Goal: Transaction & Acquisition: Purchase product/service

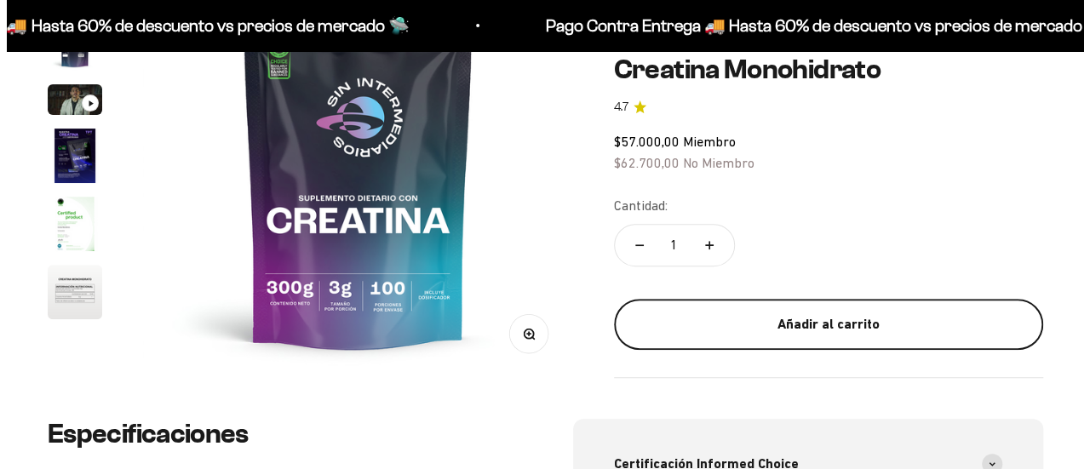
scroll to position [271, 0]
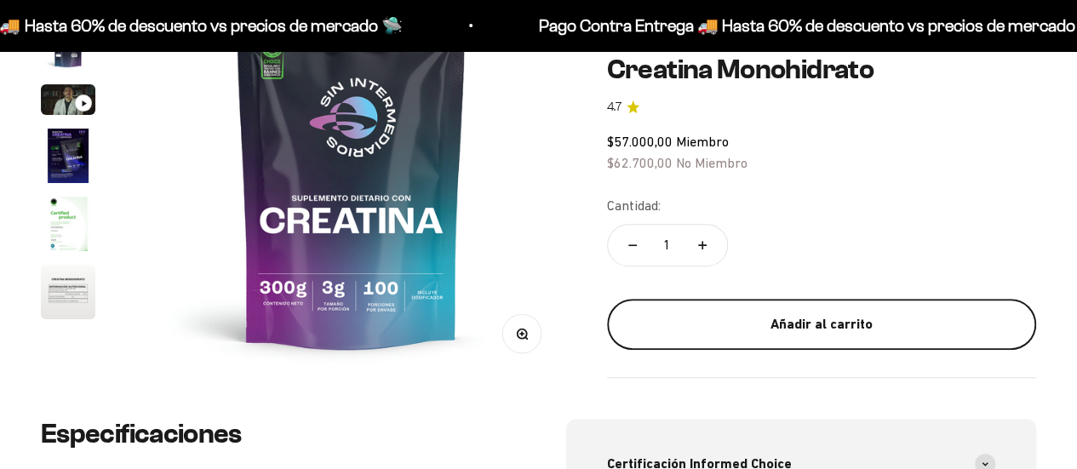
click at [677, 348] on button "Añadir al carrito" at bounding box center [821, 324] width 429 height 51
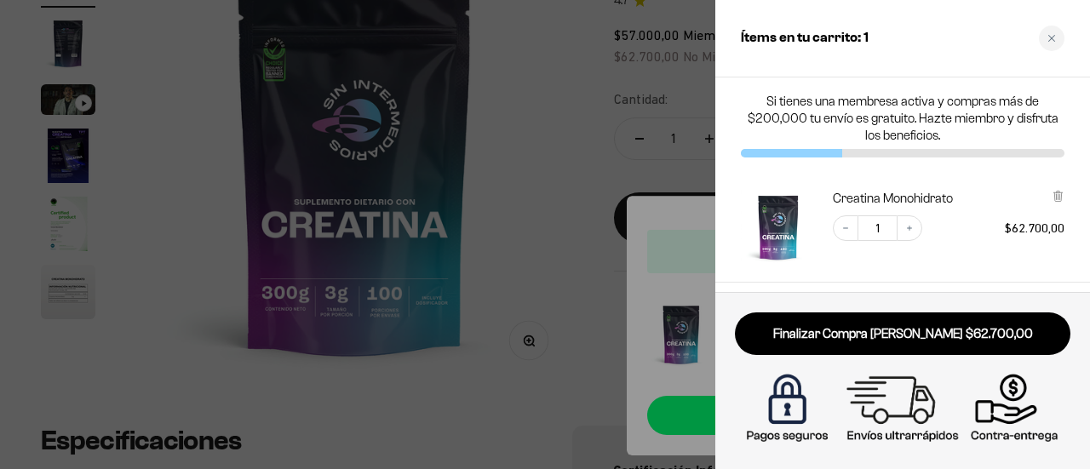
scroll to position [0, 0]
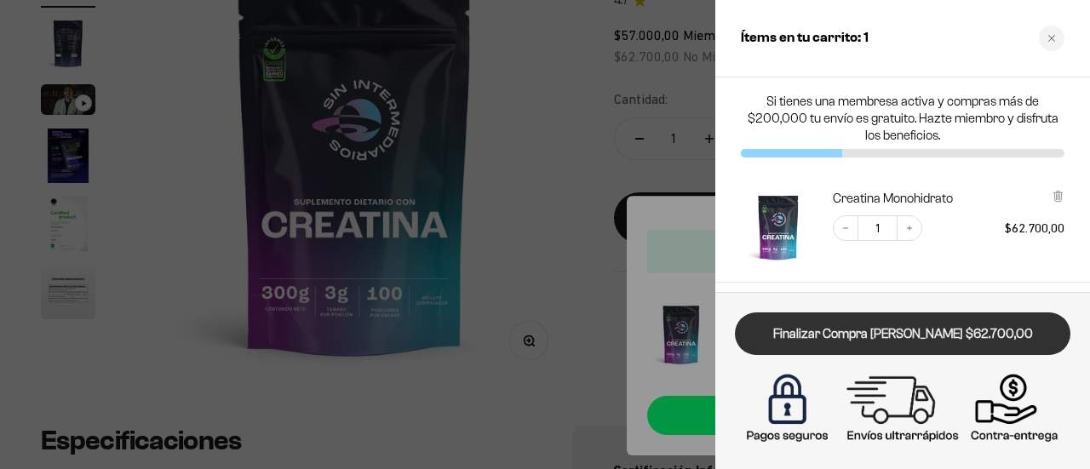
click at [986, 338] on link "Finalizar Compra [PERSON_NAME] $62.700,00" at bounding box center [903, 334] width 336 height 43
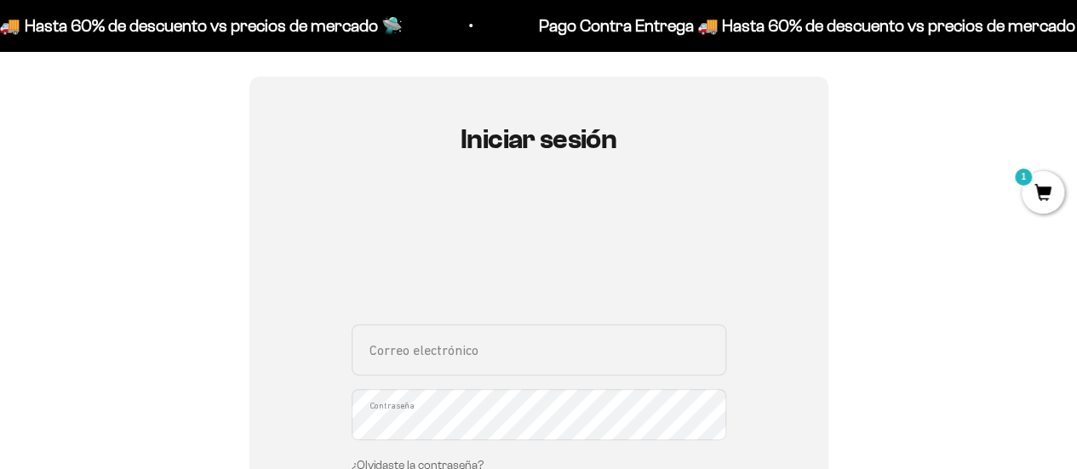
scroll to position [136, 0]
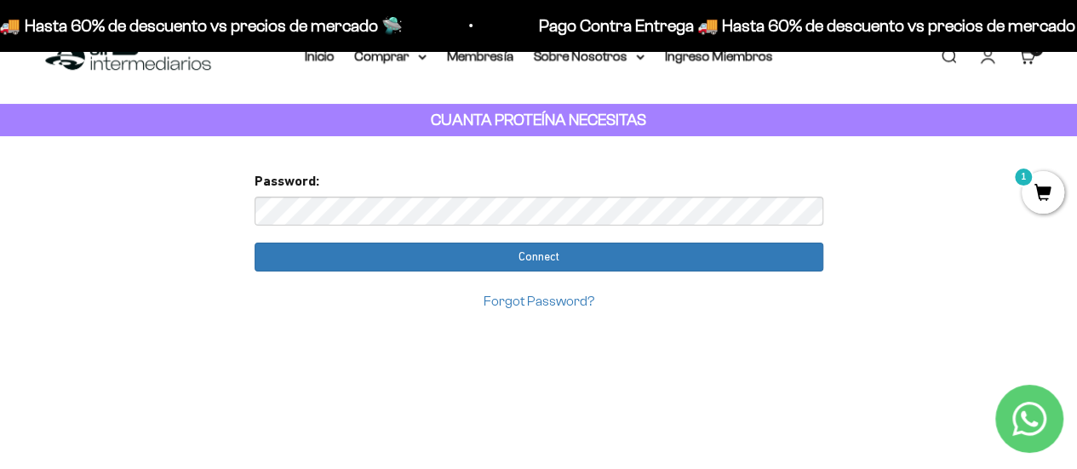
scroll to position [43, 0]
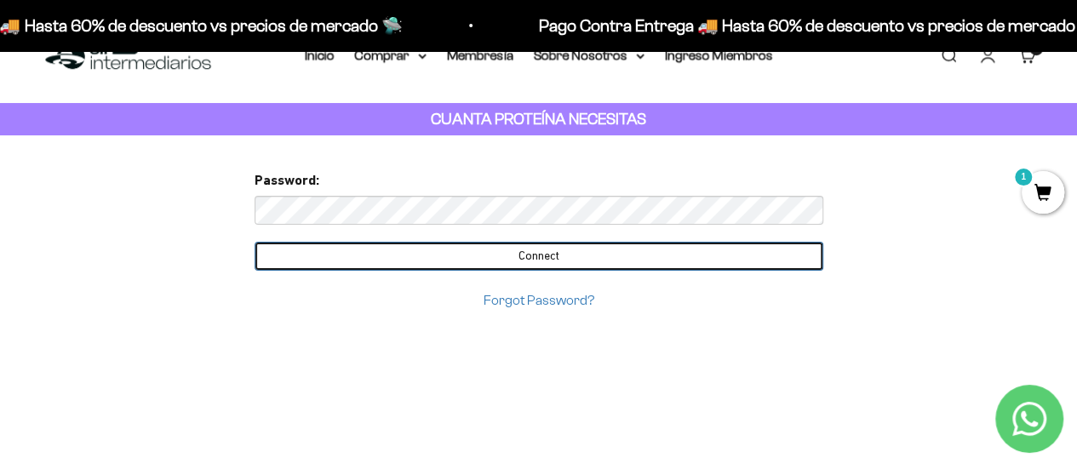
click at [436, 262] on input "Connect" at bounding box center [539, 256] width 569 height 29
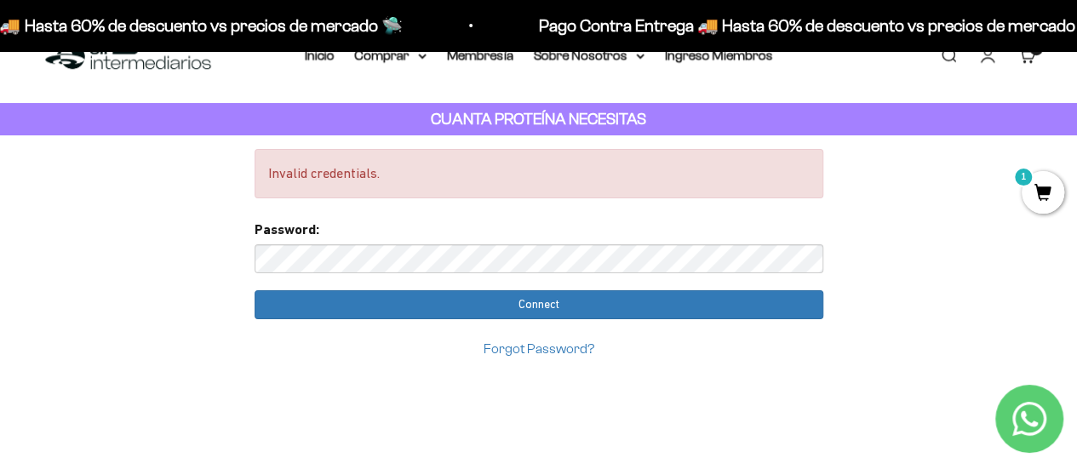
scroll to position [0, 0]
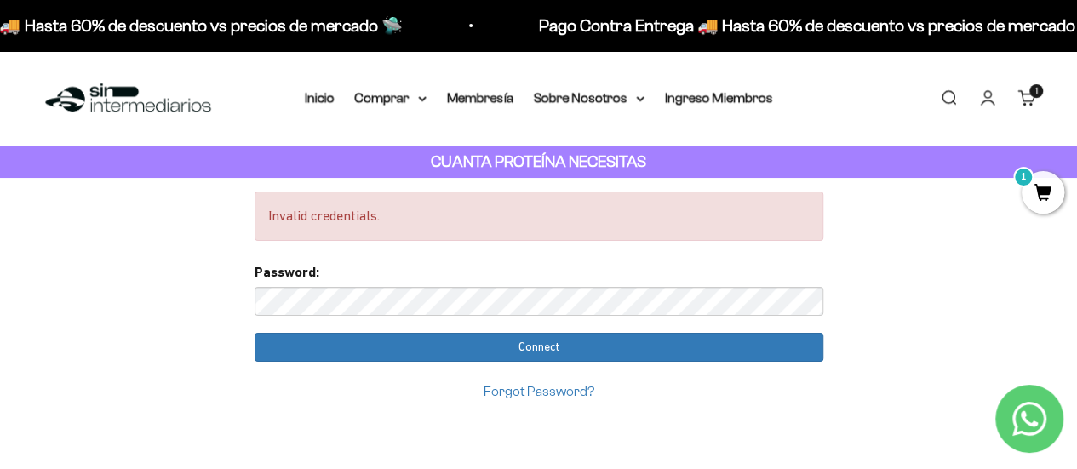
click at [148, 103] on img at bounding box center [128, 98] width 175 height 37
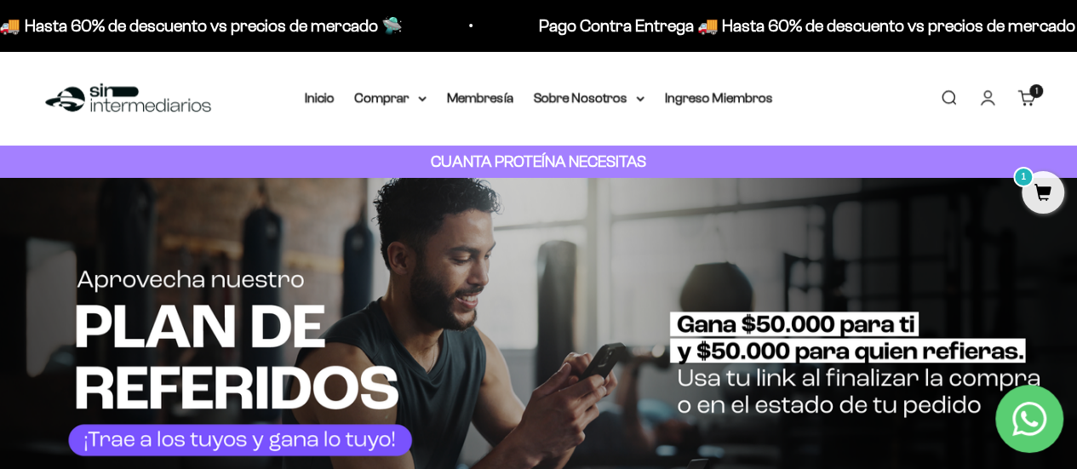
click at [981, 89] on link "Cuenta" at bounding box center [988, 98] width 19 height 19
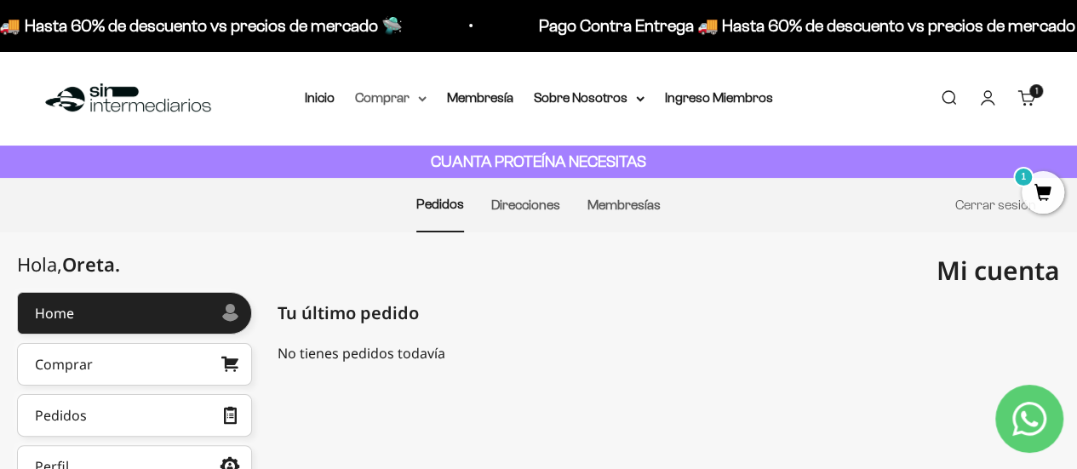
click at [386, 91] on summary "Comprar" at bounding box center [391, 98] width 72 height 22
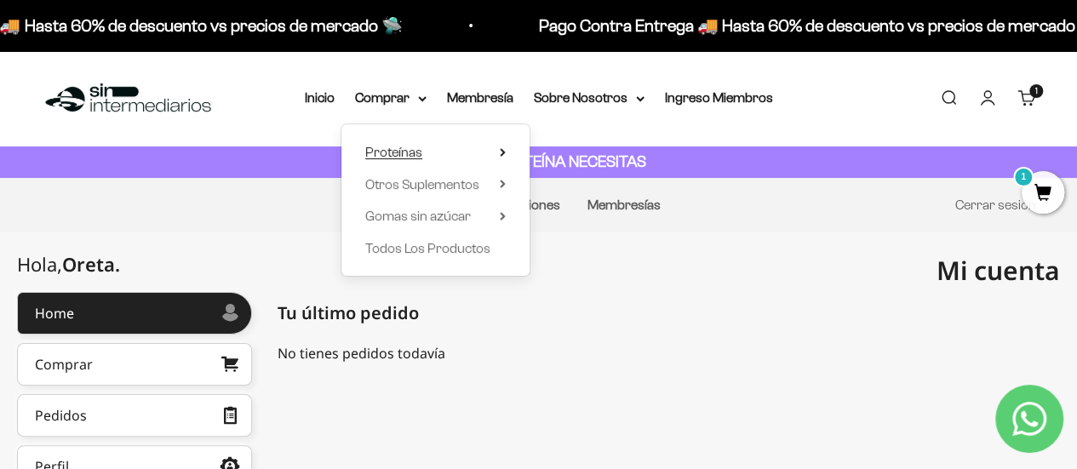
click at [426, 152] on summary "Proteínas" at bounding box center [435, 152] width 141 height 22
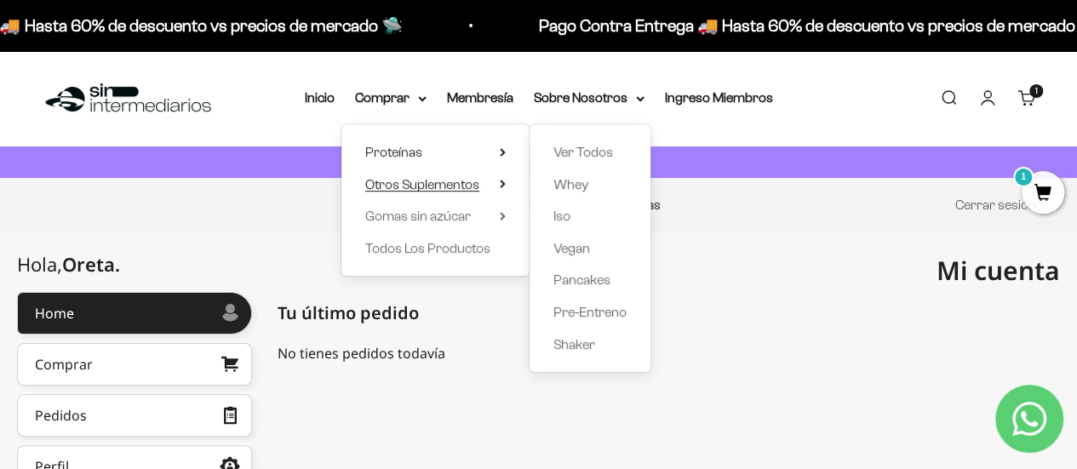
click at [491, 190] on summary "Otros Suplementos" at bounding box center [435, 185] width 141 height 22
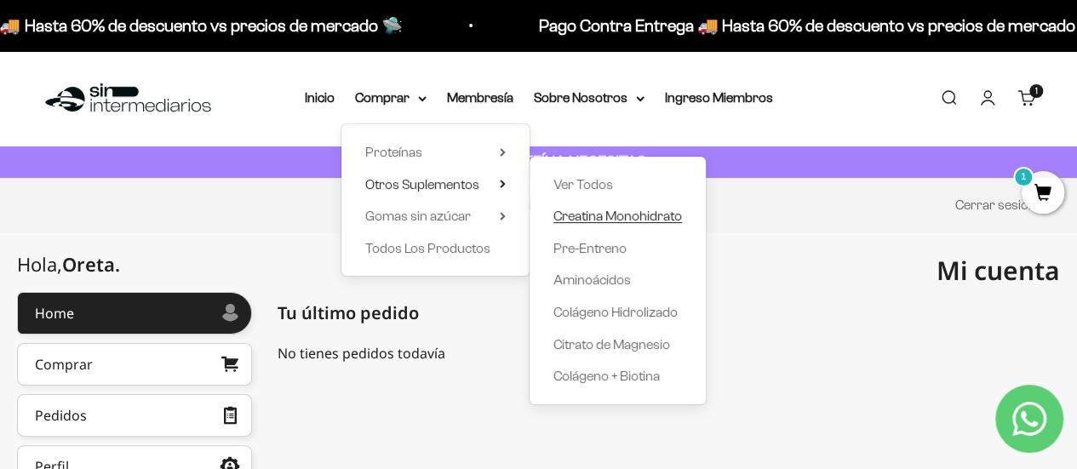
click at [589, 219] on span "Creatina Monohidrato" at bounding box center [618, 216] width 129 height 14
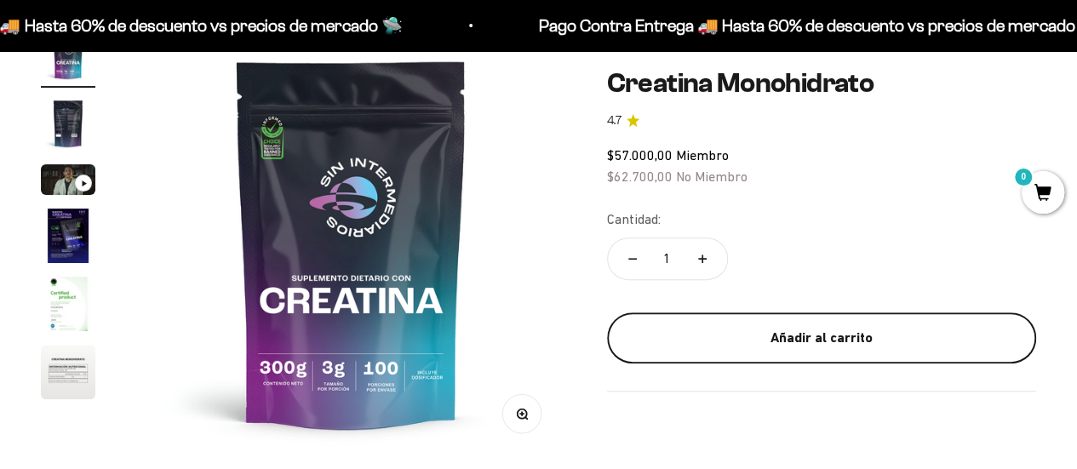
click at [696, 340] on div "Añadir al carrito" at bounding box center [821, 338] width 361 height 22
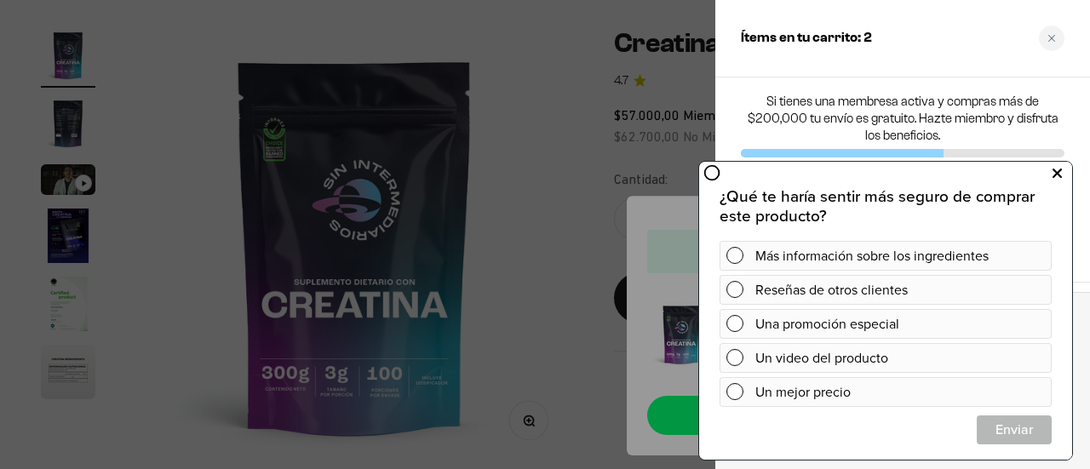
click at [1052, 173] on button at bounding box center [1057, 172] width 31 height 27
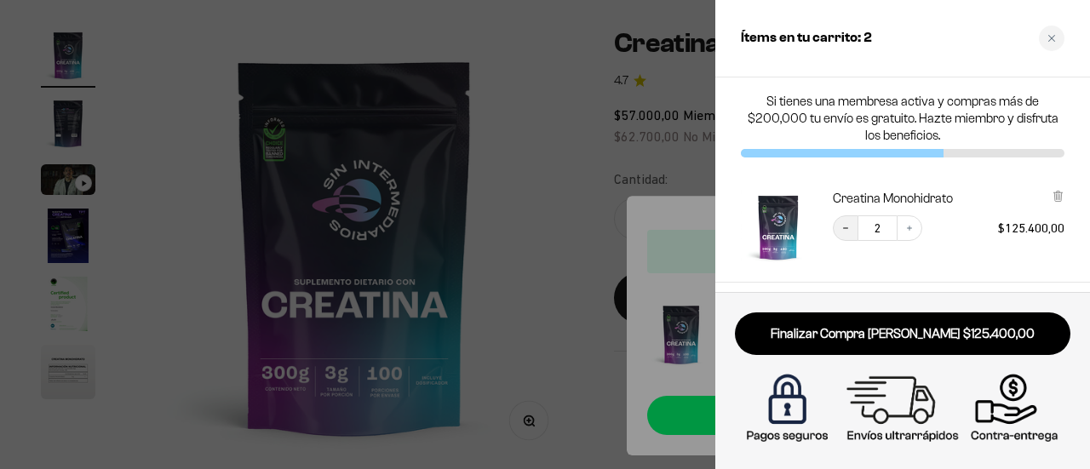
click at [845, 225] on icon "Decrease quantity" at bounding box center [846, 228] width 10 height 10
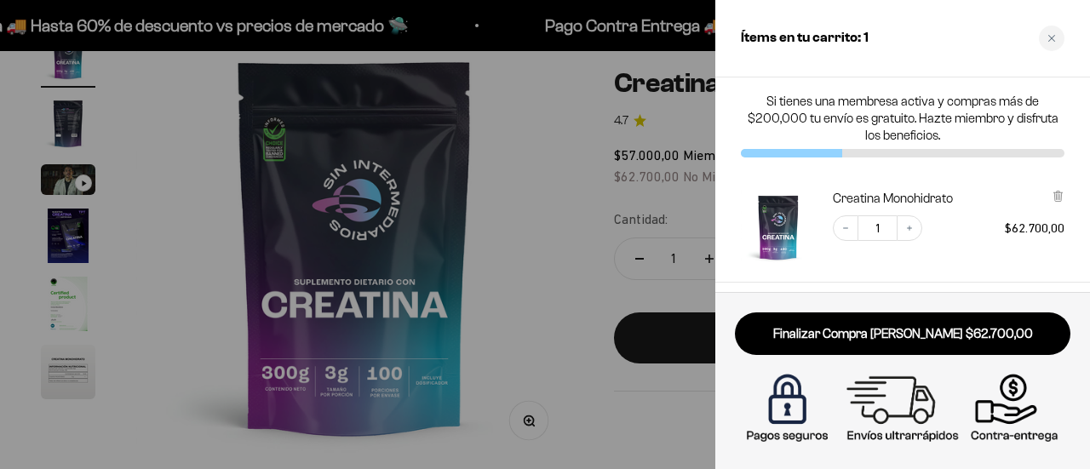
click at [787, 334] on link "Finalizar Compra [PERSON_NAME] $62.700,00" at bounding box center [903, 334] width 336 height 43
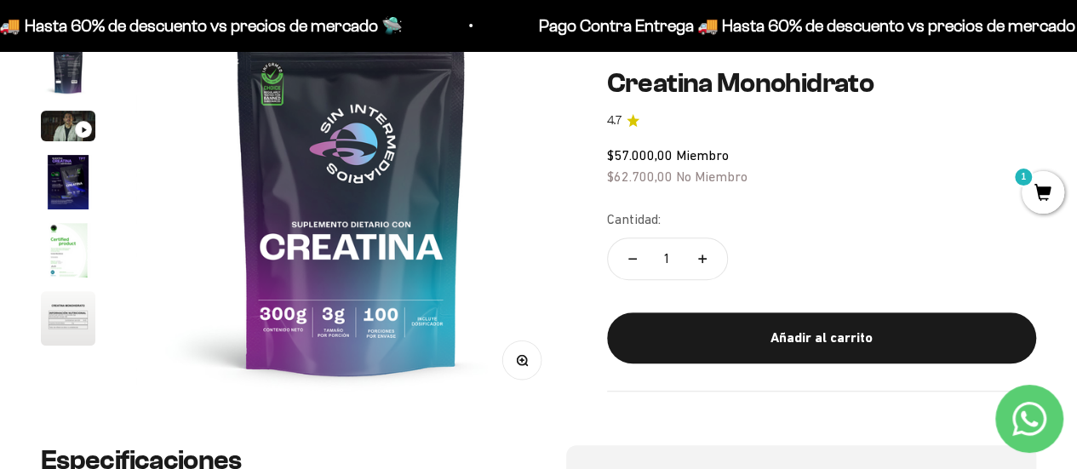
click at [58, 189] on img "Ir al artículo 4" at bounding box center [68, 182] width 55 height 55
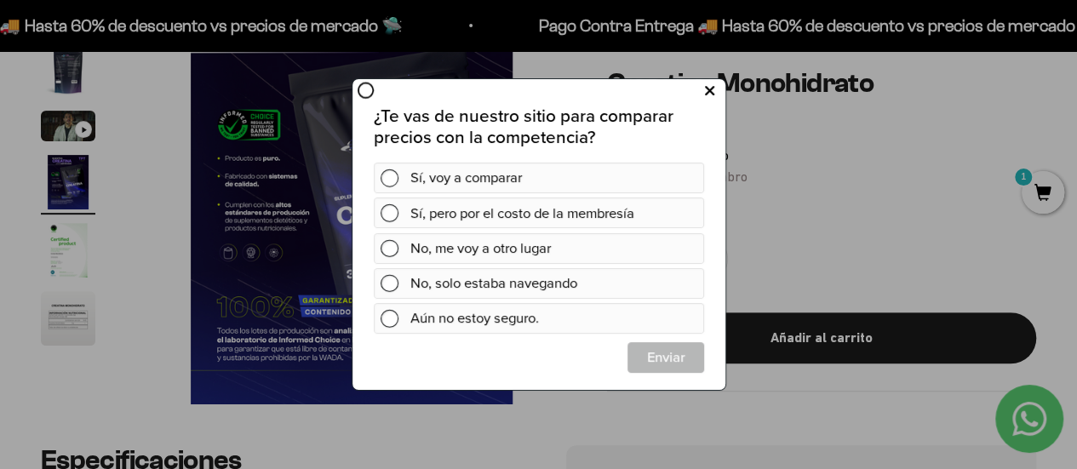
click at [703, 96] on button at bounding box center [709, 92] width 32 height 28
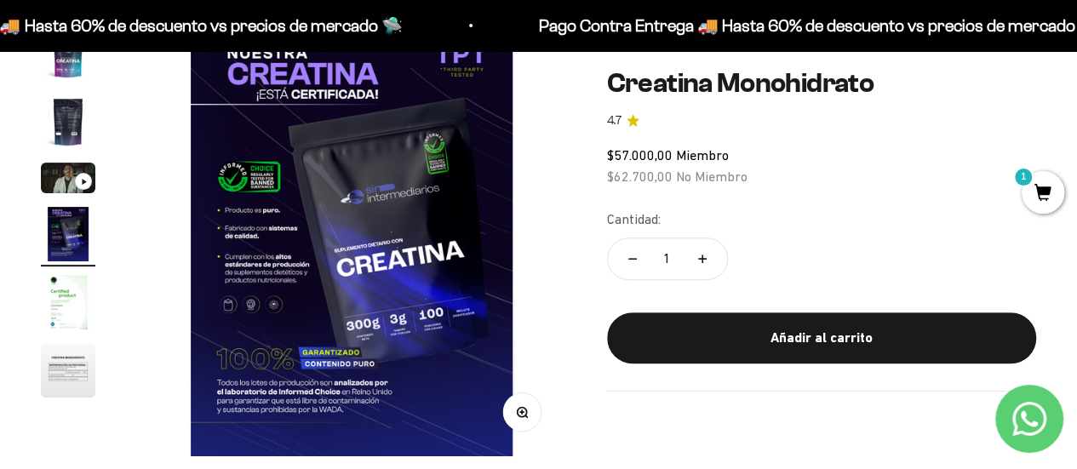
scroll to position [172, 0]
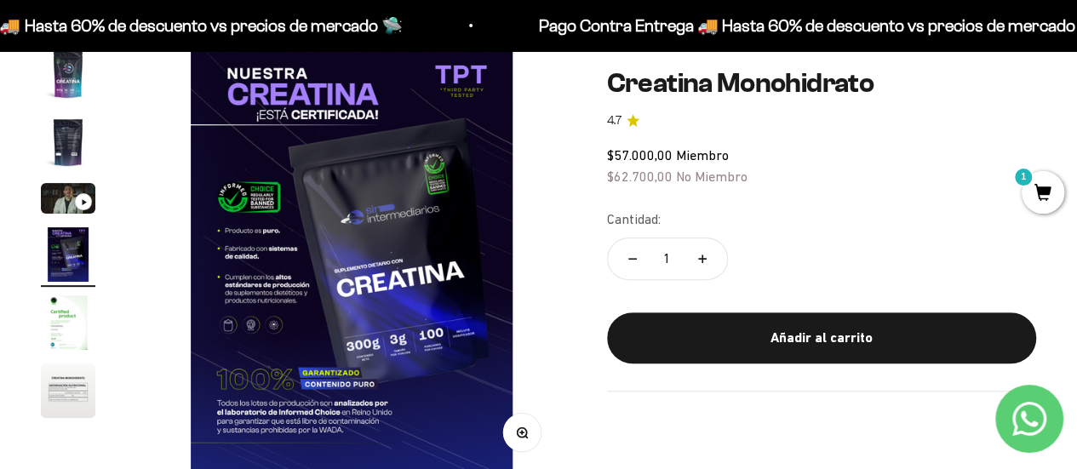
click at [395, 164] on img at bounding box center [352, 262] width 430 height 430
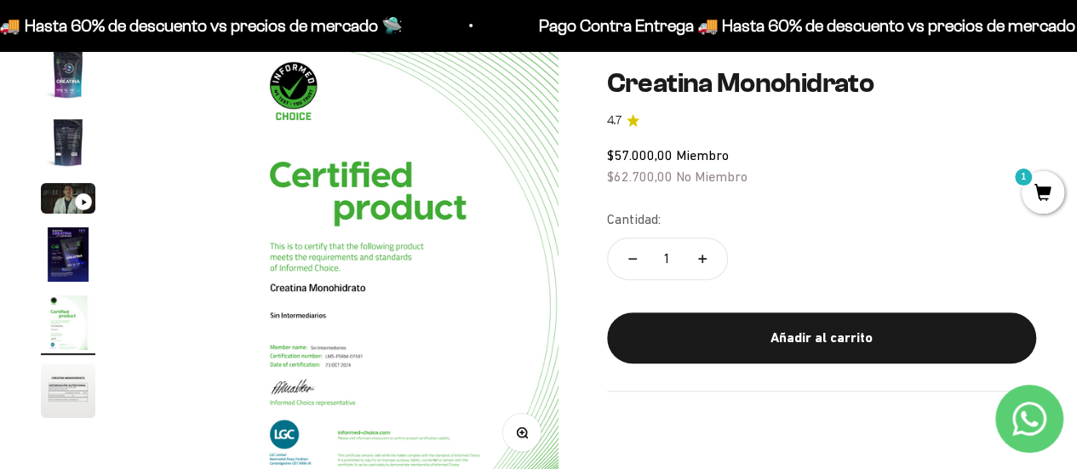
scroll to position [0, 1759]
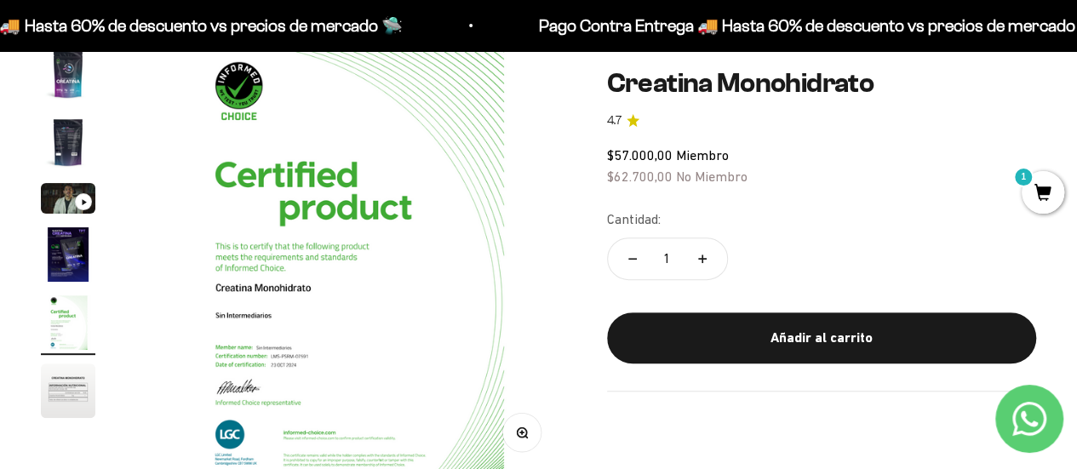
click at [395, 164] on img at bounding box center [352, 262] width 430 height 430
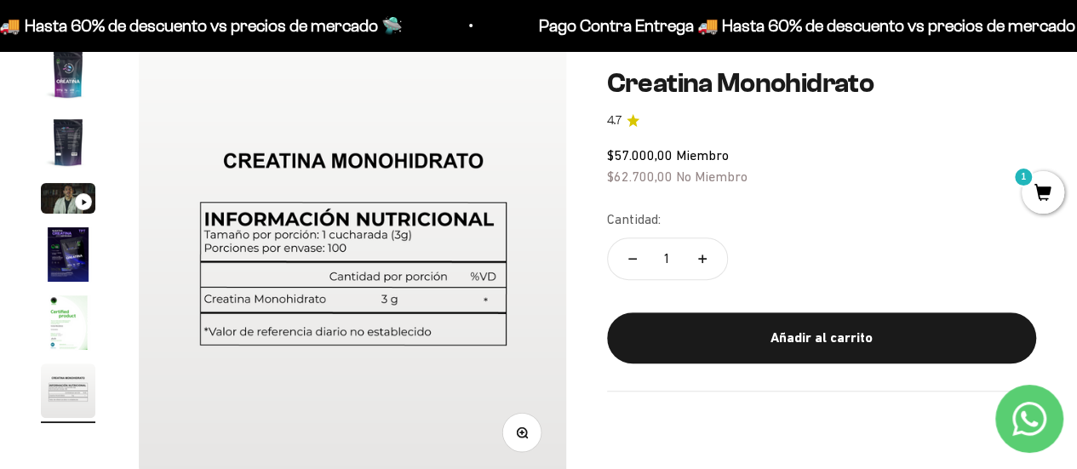
scroll to position [0, 2198]
click at [66, 332] on img "Ir al artículo 5" at bounding box center [68, 323] width 55 height 55
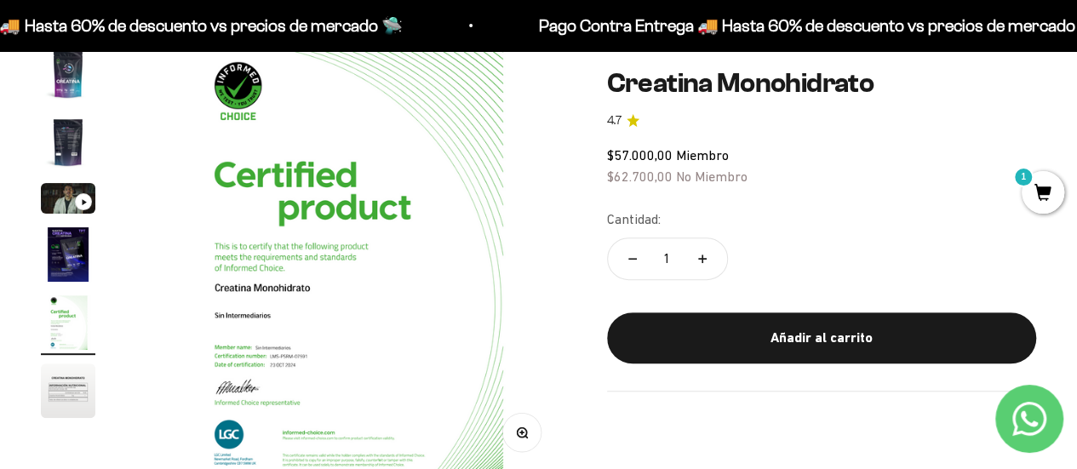
scroll to position [0, 1759]
